Goal: Obtain resource: Obtain resource

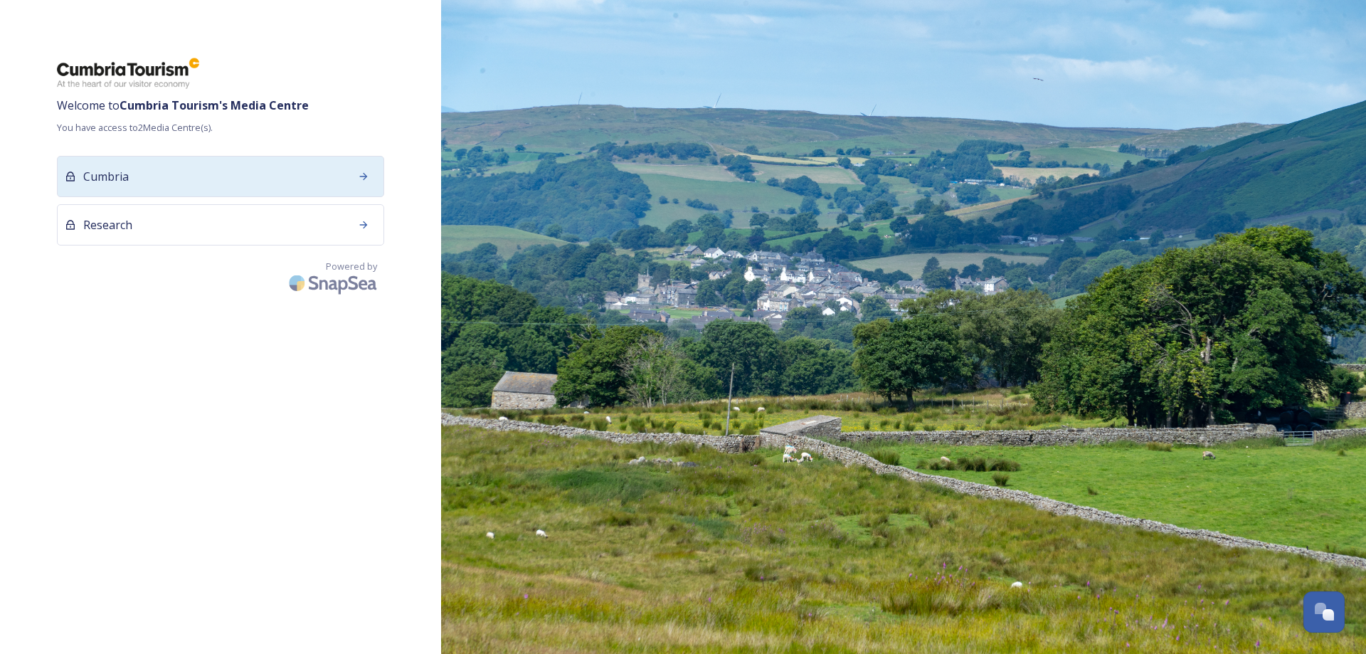
click at [262, 174] on div "Cumbria" at bounding box center [220, 176] width 327 height 41
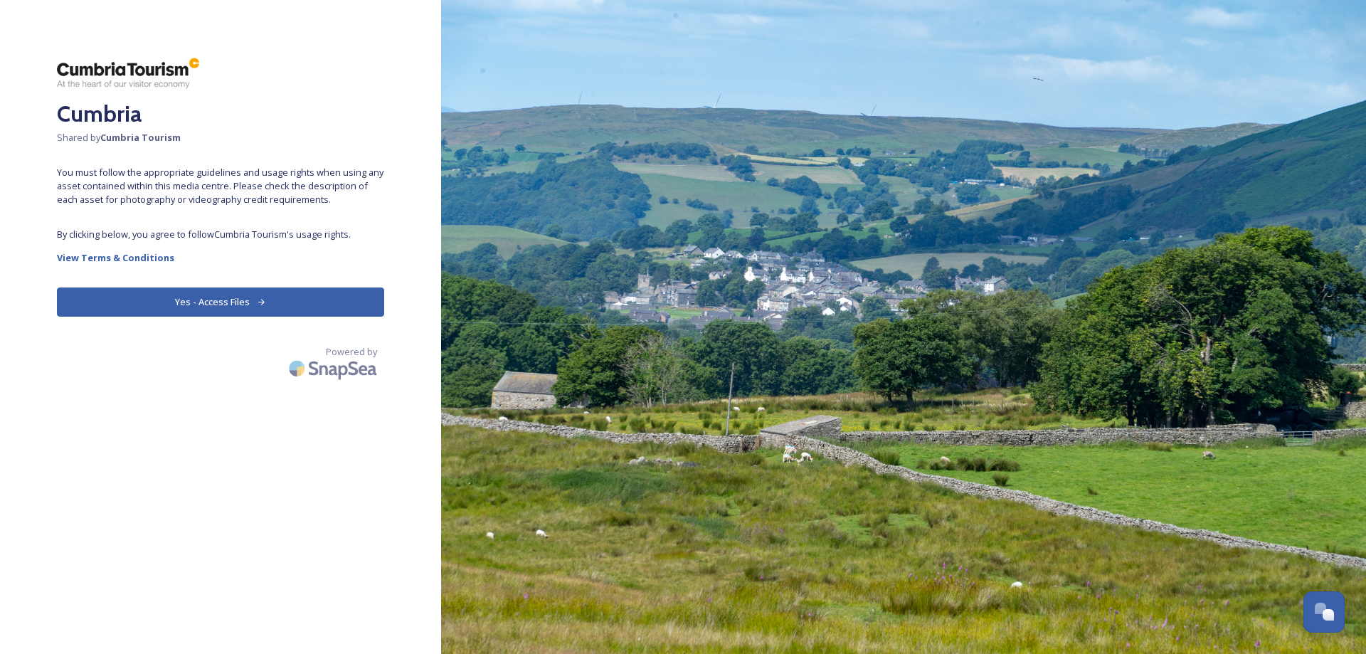
click at [214, 300] on button "Yes - Access Files" at bounding box center [220, 301] width 327 height 29
